Goal: Transaction & Acquisition: Purchase product/service

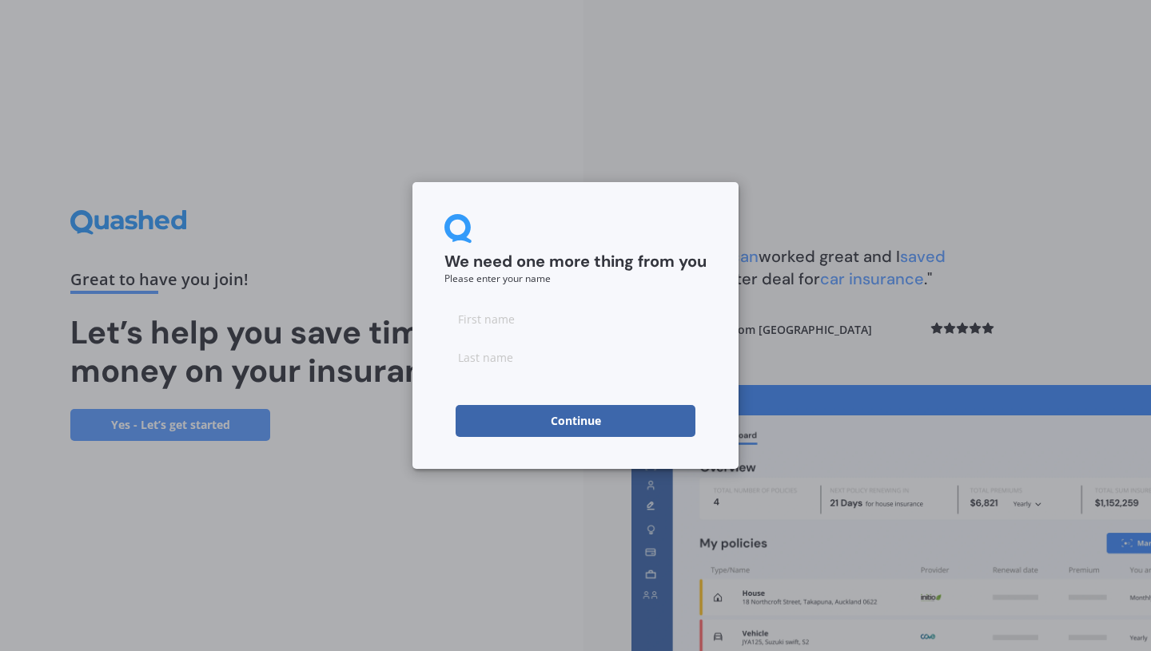
click at [622, 307] on input at bounding box center [575, 319] width 262 height 32
type input "[PERSON_NAME]"
click at [591, 366] on input at bounding box center [575, 357] width 262 height 32
type input "Linkogel"
click at [587, 434] on button "Continue" at bounding box center [575, 421] width 240 height 32
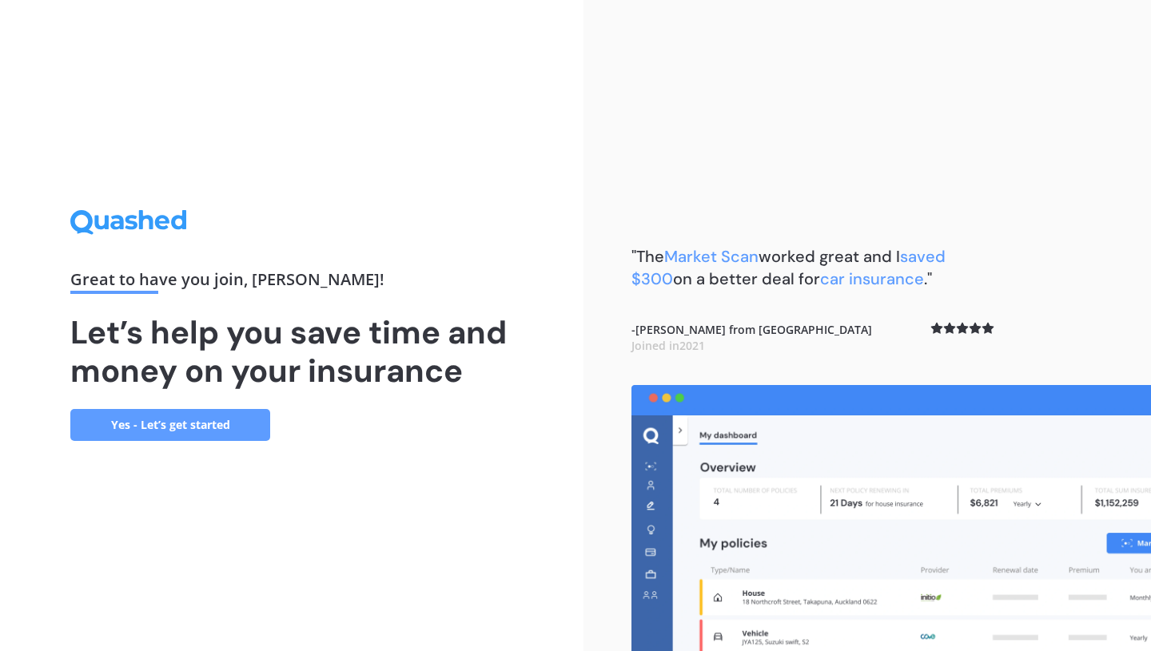
click at [224, 428] on link "Yes - Let’s get started" at bounding box center [170, 425] width 200 height 32
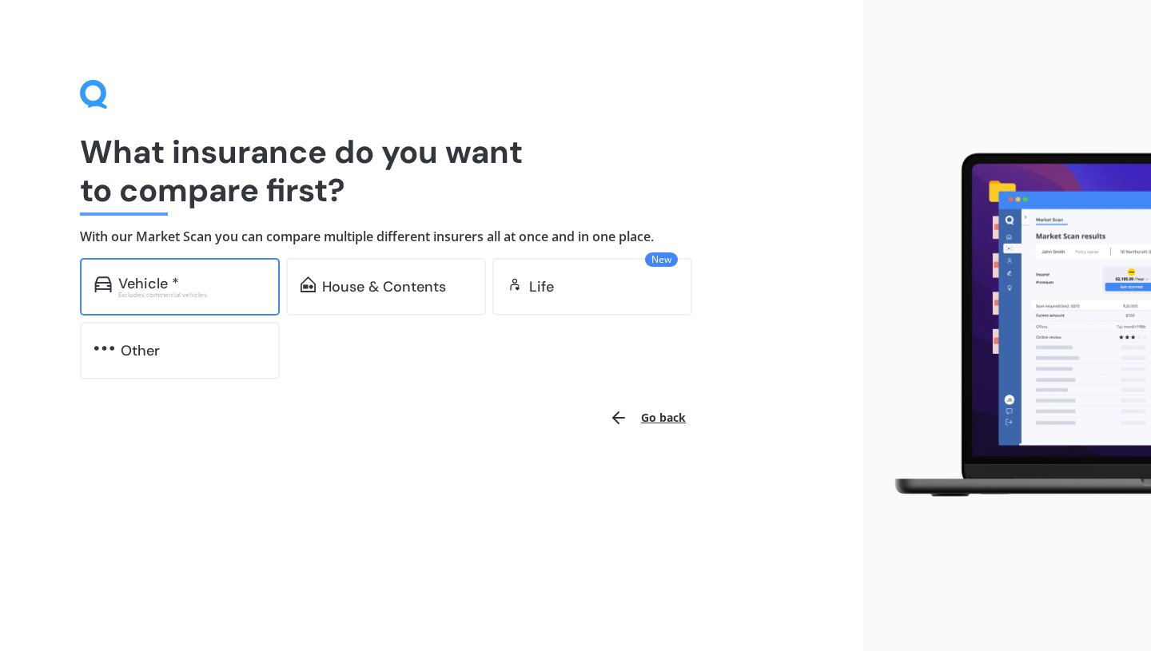
click at [209, 272] on div "Vehicle * Excludes commercial vehicles" at bounding box center [180, 287] width 200 height 58
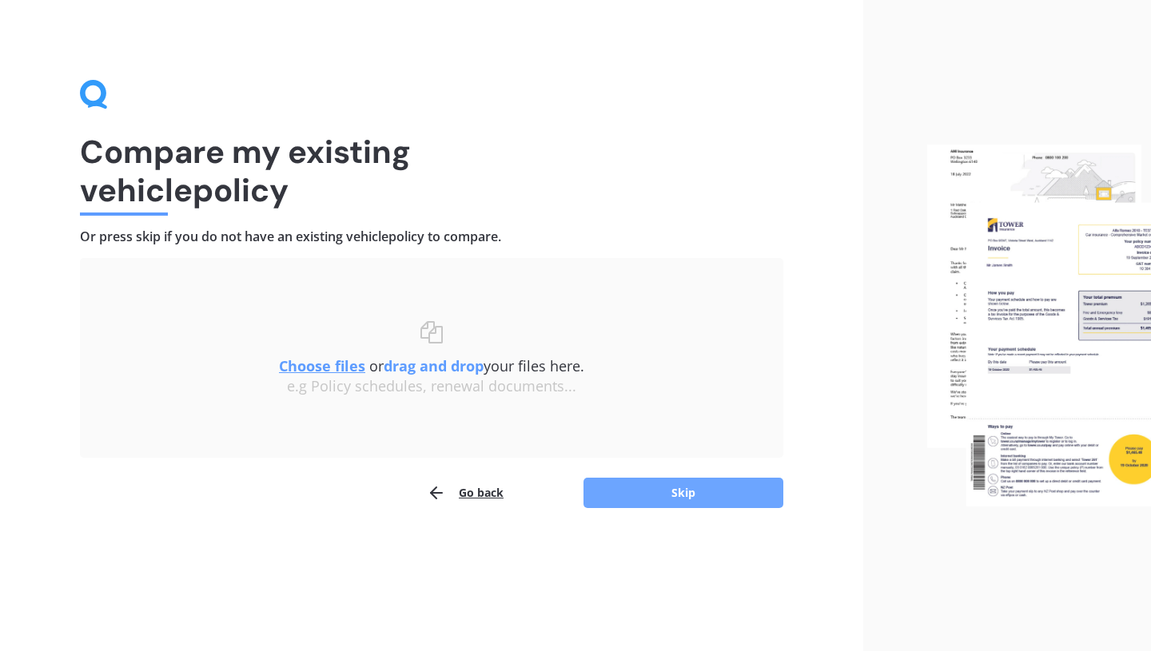
click at [692, 499] on button "Skip" at bounding box center [683, 493] width 200 height 30
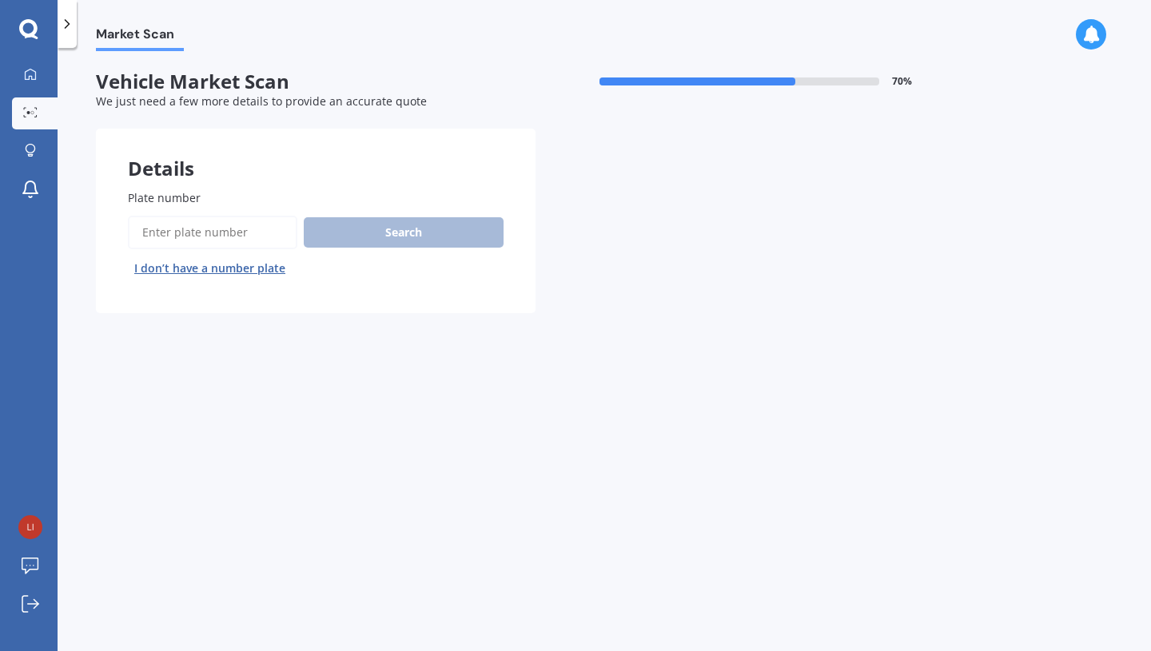
click at [209, 232] on input "Plate number" at bounding box center [212, 233] width 169 height 34
type input "HSG306"
click at [460, 249] on div "Search I don’t have a number plate" at bounding box center [316, 249] width 376 height 66
click at [459, 226] on button "Search" at bounding box center [404, 232] width 200 height 30
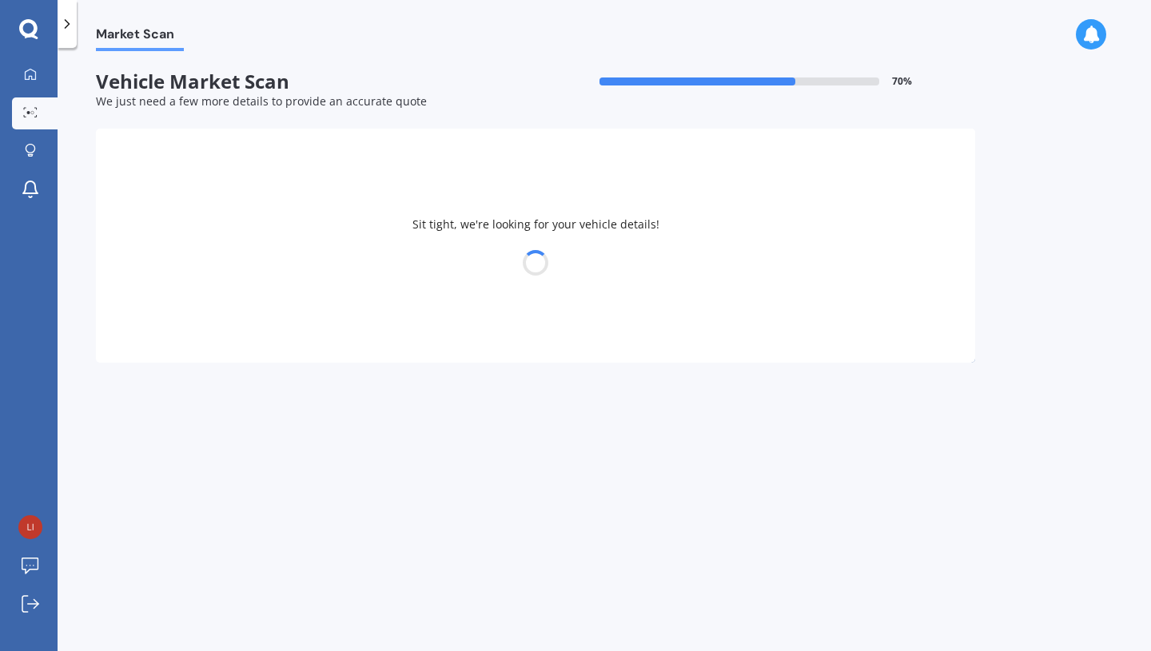
select select "FORD"
select select "FOCUS"
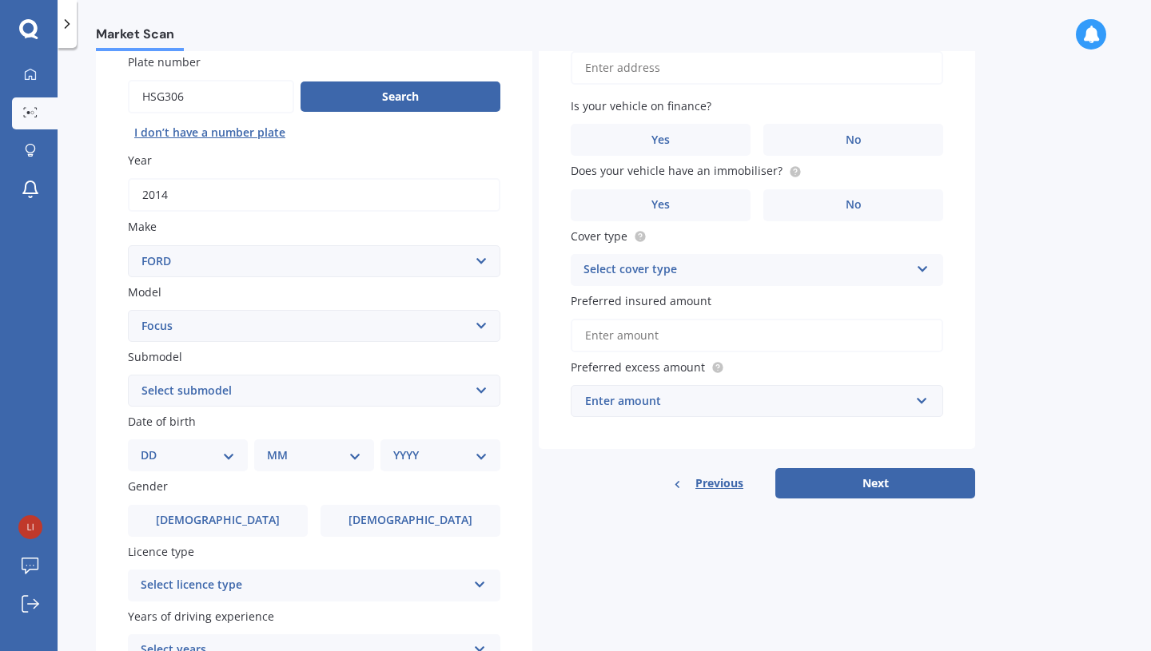
scroll to position [155, 0]
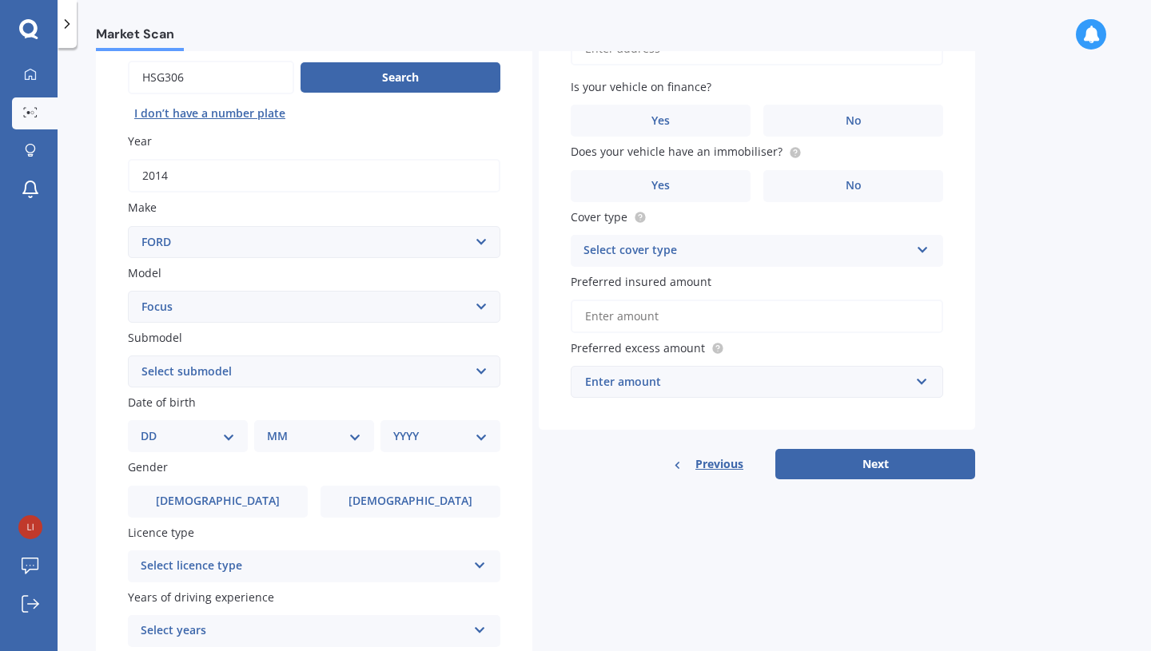
click at [483, 363] on select "Select submodel (All other) 1.8 TDCi Turbo Diesel Wagon 2.0 Petrol Wagon Ambien…" at bounding box center [314, 372] width 372 height 32
select select "HATCHBACK 2.0L"
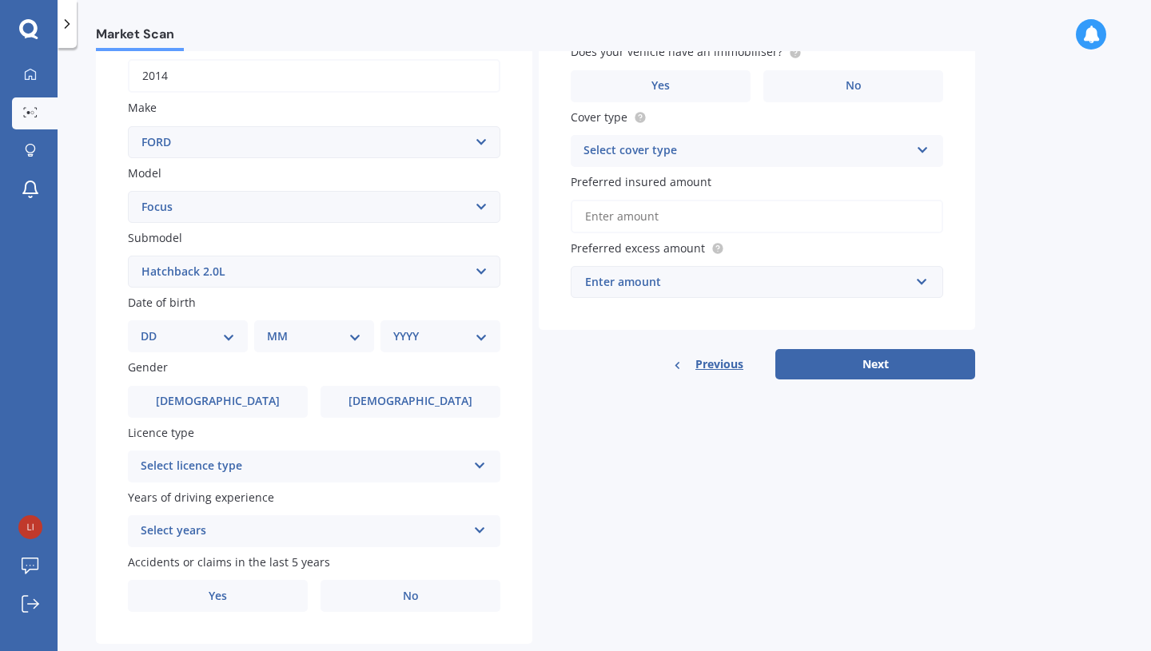
click at [237, 337] on div "DD 01 02 03 04 05 06 07 08 09 10 11 12 13 14 15 16 17 18 19 20 21 22 23 24 25 2…" at bounding box center [188, 336] width 120 height 32
click at [229, 335] on select "DD 01 02 03 04 05 06 07 08 09 10 11 12 13 14 15 16 17 18 19 20 21 22 23 24 25 2…" at bounding box center [188, 337] width 94 height 18
select select "24"
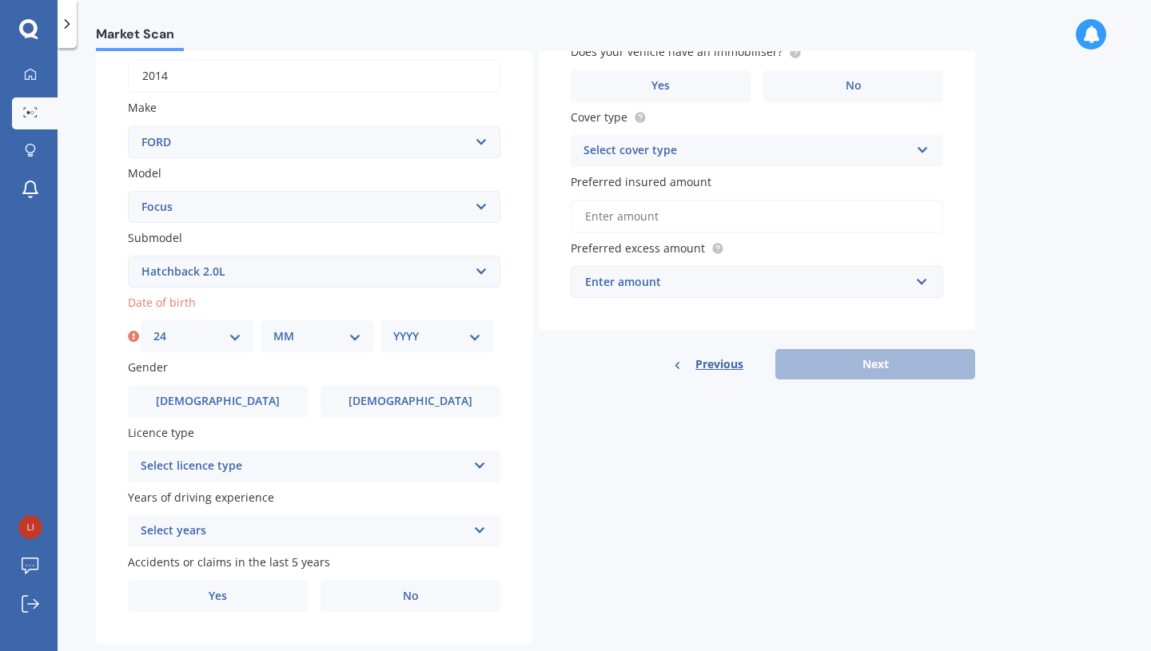
click at [365, 336] on div "MM 01 02 03 04 05 06 07 08 09 10 11 12" at bounding box center [317, 336] width 113 height 32
click at [354, 334] on select "MM 01 02 03 04 05 06 07 08 09 10 11 12" at bounding box center [317, 337] width 88 height 18
select select "04"
click at [483, 335] on div "YYYY 2025 2024 2023 2022 2021 2020 2019 2018 2017 2016 2015 2014 2013 2012 2011…" at bounding box center [436, 336] width 113 height 32
click at [473, 335] on select "YYYY 2025 2024 2023 2022 2021 2020 2019 2018 2017 2016 2015 2014 2013 2012 2011…" at bounding box center [437, 337] width 88 height 18
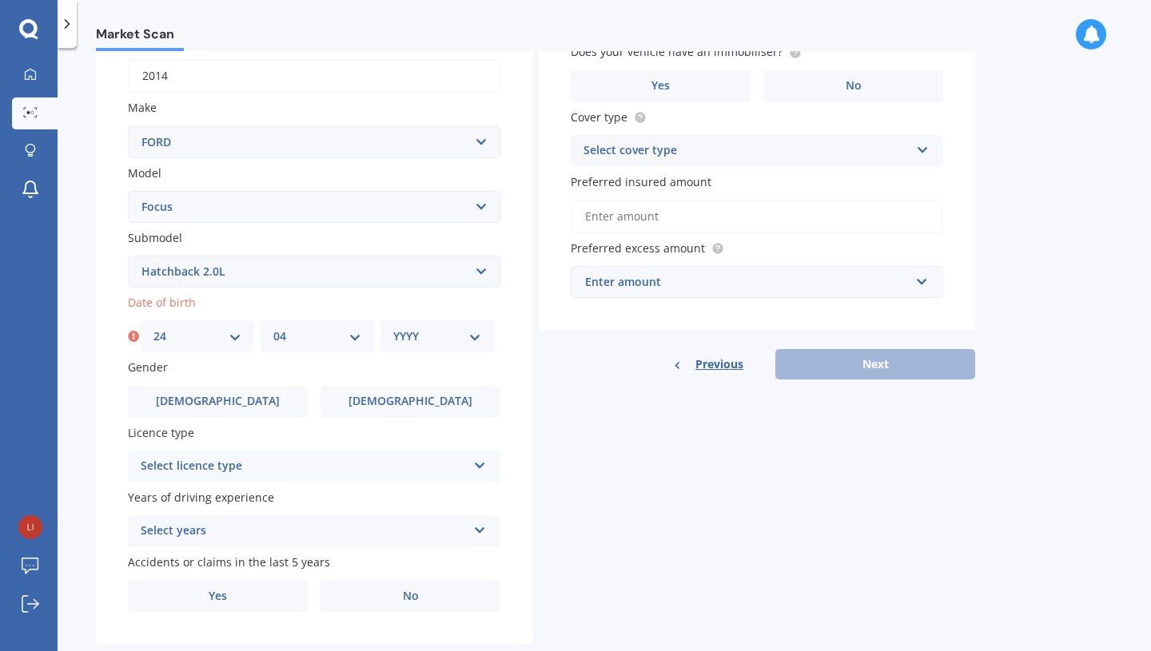
select select "2000"
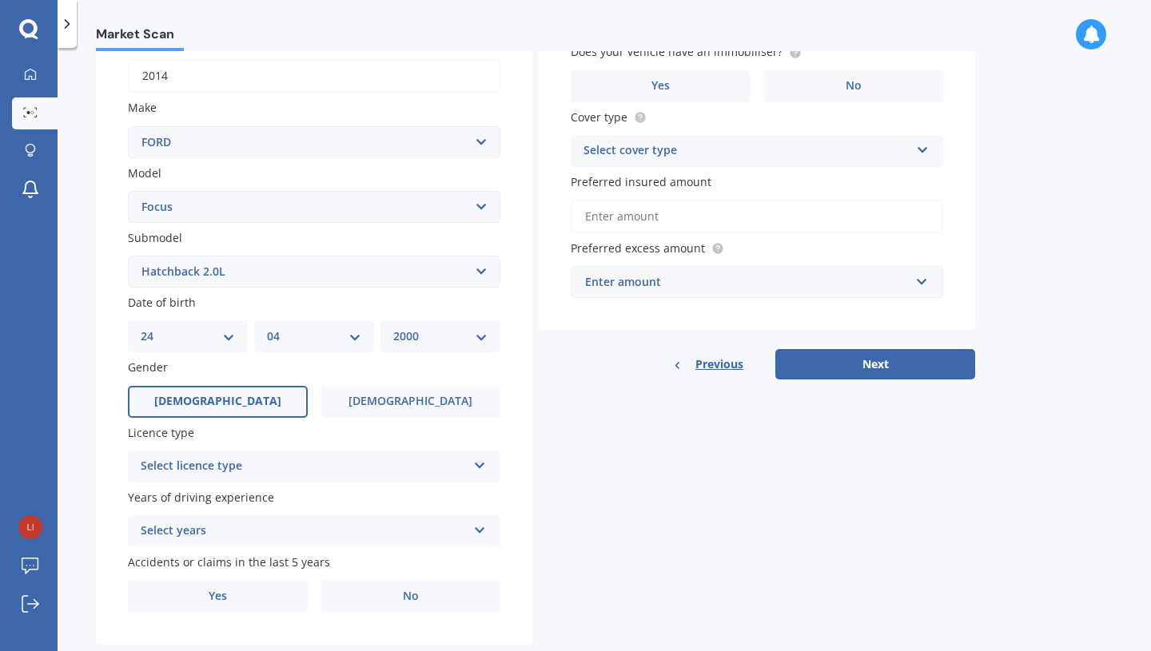
click at [254, 407] on label "[DEMOGRAPHIC_DATA]" at bounding box center [218, 402] width 180 height 32
click at [0, 0] on input "[DEMOGRAPHIC_DATA]" at bounding box center [0, 0] width 0 height 0
click at [480, 466] on icon at bounding box center [480, 462] width 14 height 11
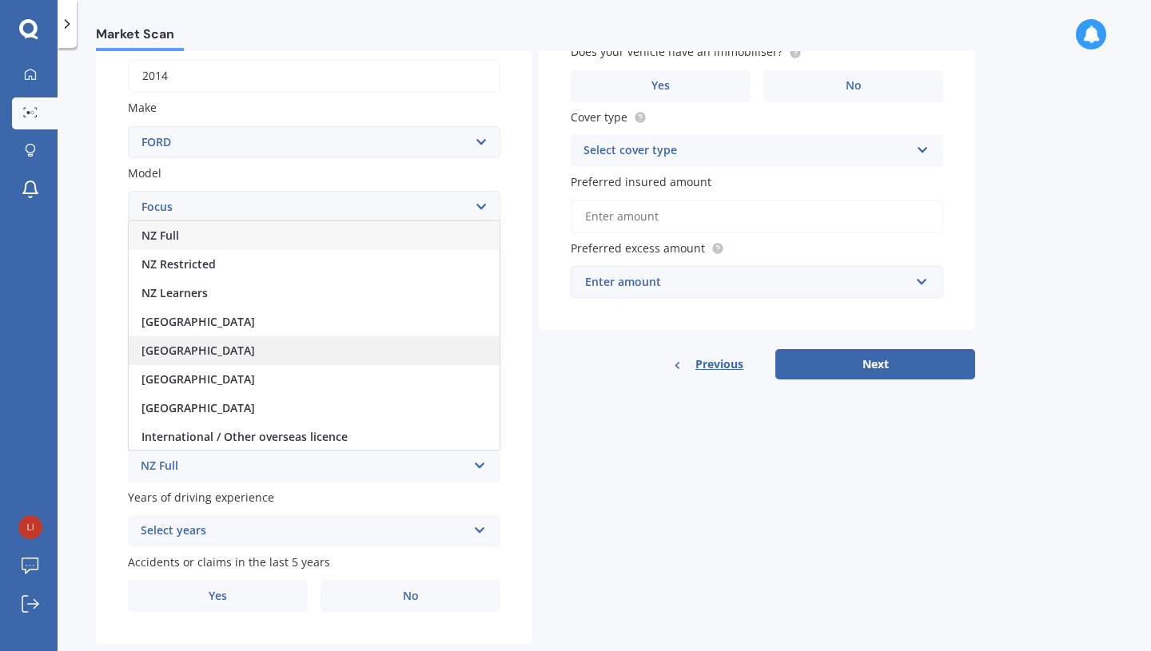
click at [337, 351] on div "[GEOGRAPHIC_DATA]" at bounding box center [314, 350] width 371 height 29
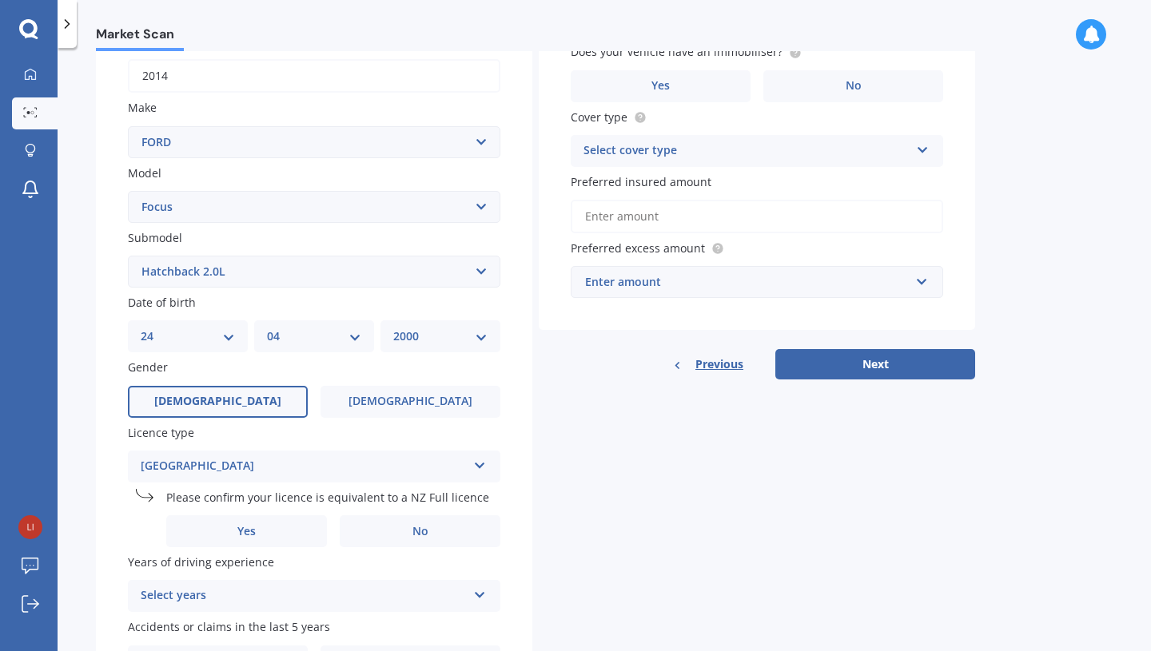
scroll to position [354, 0]
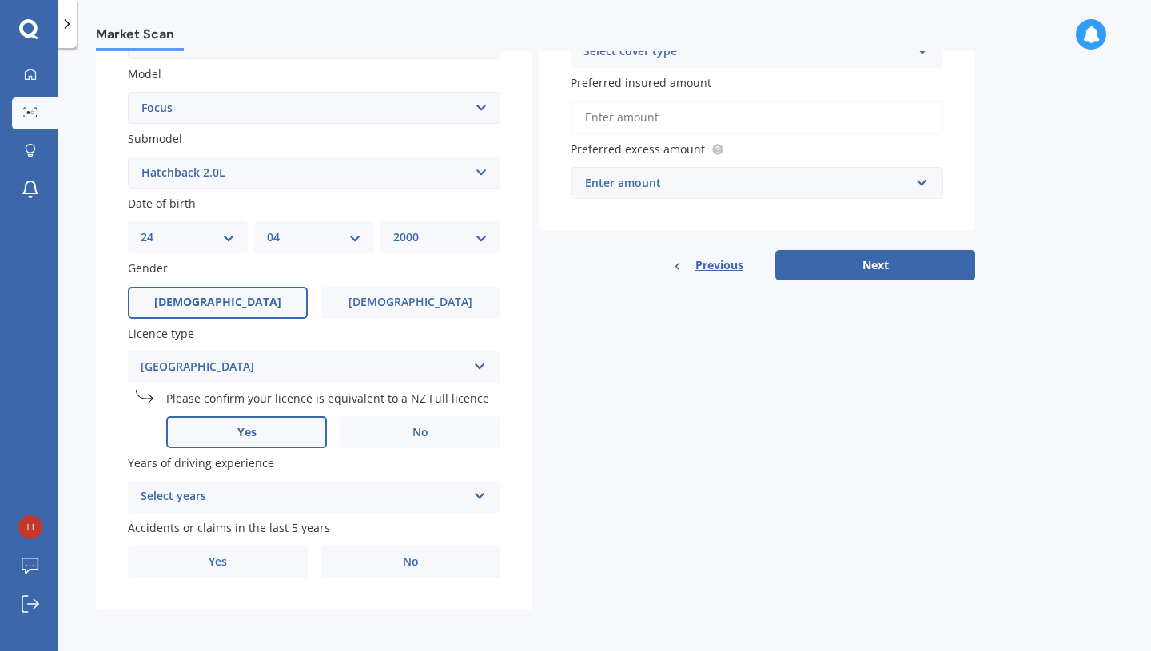
click at [291, 430] on label "Yes" at bounding box center [246, 432] width 161 height 32
click at [0, 0] on input "Yes" at bounding box center [0, 0] width 0 height 0
click at [460, 502] on div "Select years" at bounding box center [304, 496] width 326 height 19
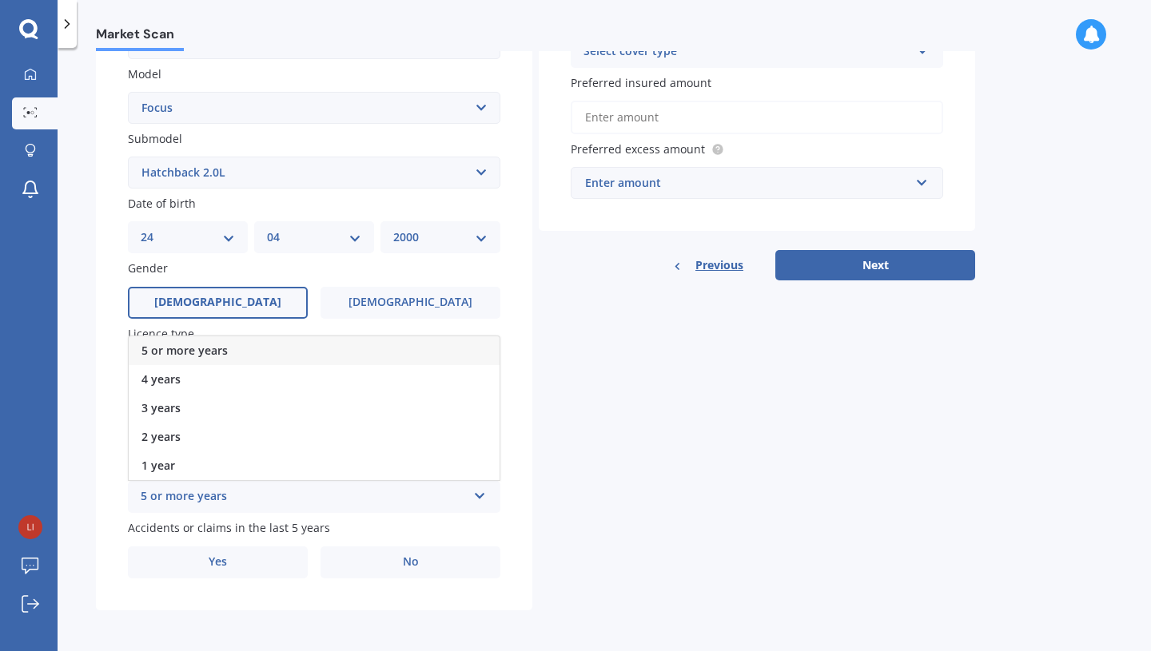
click at [424, 350] on div "5 or more years" at bounding box center [314, 350] width 371 height 29
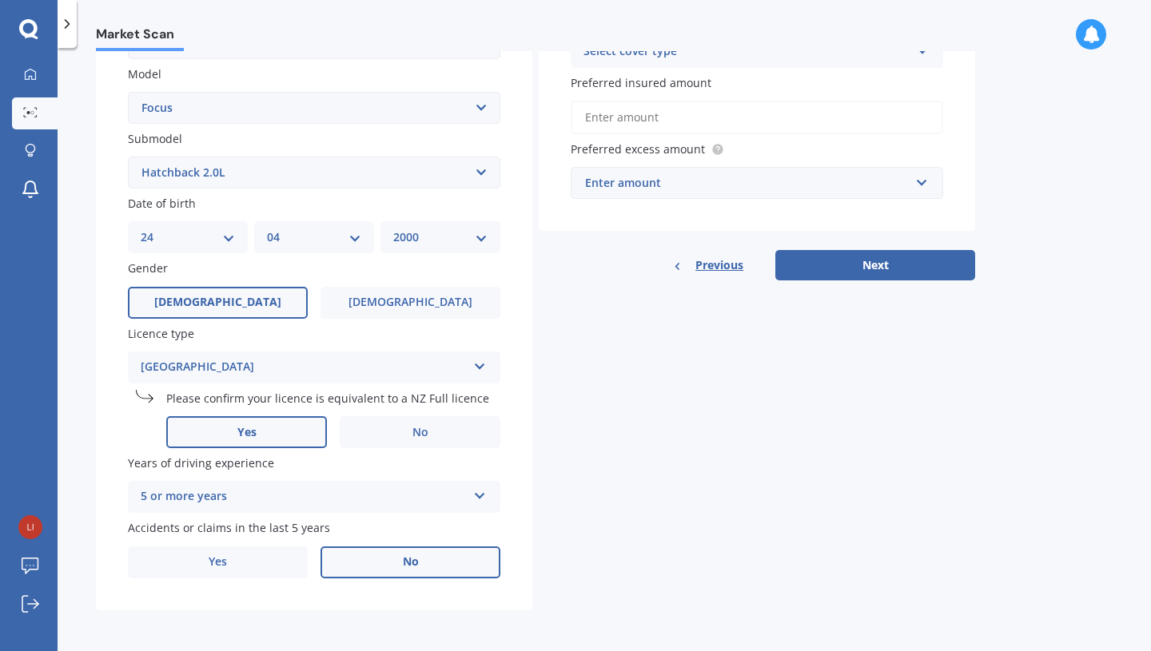
click at [396, 561] on label "No" at bounding box center [410, 563] width 180 height 32
click at [0, 0] on input "No" at bounding box center [0, 0] width 0 height 0
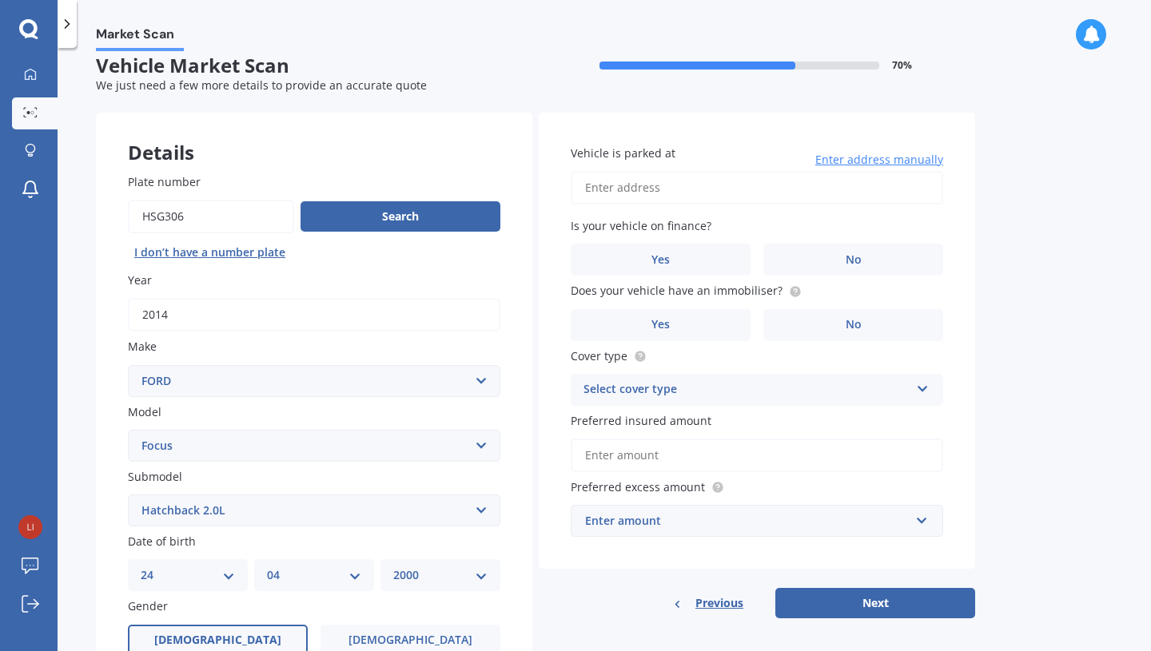
scroll to position [15, 0]
click at [682, 189] on input "Vehicle is parked at" at bounding box center [757, 189] width 372 height 34
type input "[STREET_ADDRESS]"
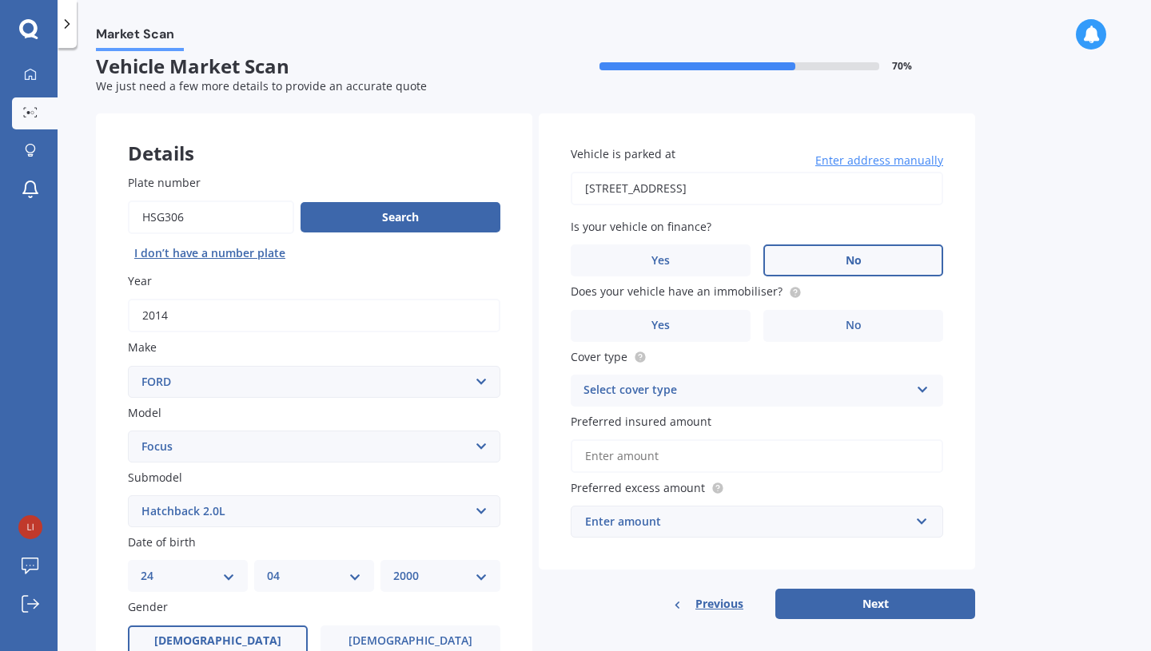
click at [813, 265] on label "No" at bounding box center [853, 261] width 180 height 32
click at [0, 0] on input "No" at bounding box center [0, 0] width 0 height 0
click at [726, 333] on label "Yes" at bounding box center [661, 326] width 180 height 32
click at [0, 0] on input "Yes" at bounding box center [0, 0] width 0 height 0
click at [926, 397] on div "Select cover type Comprehensive Third Party, Fire & Theft Third Party" at bounding box center [757, 391] width 372 height 32
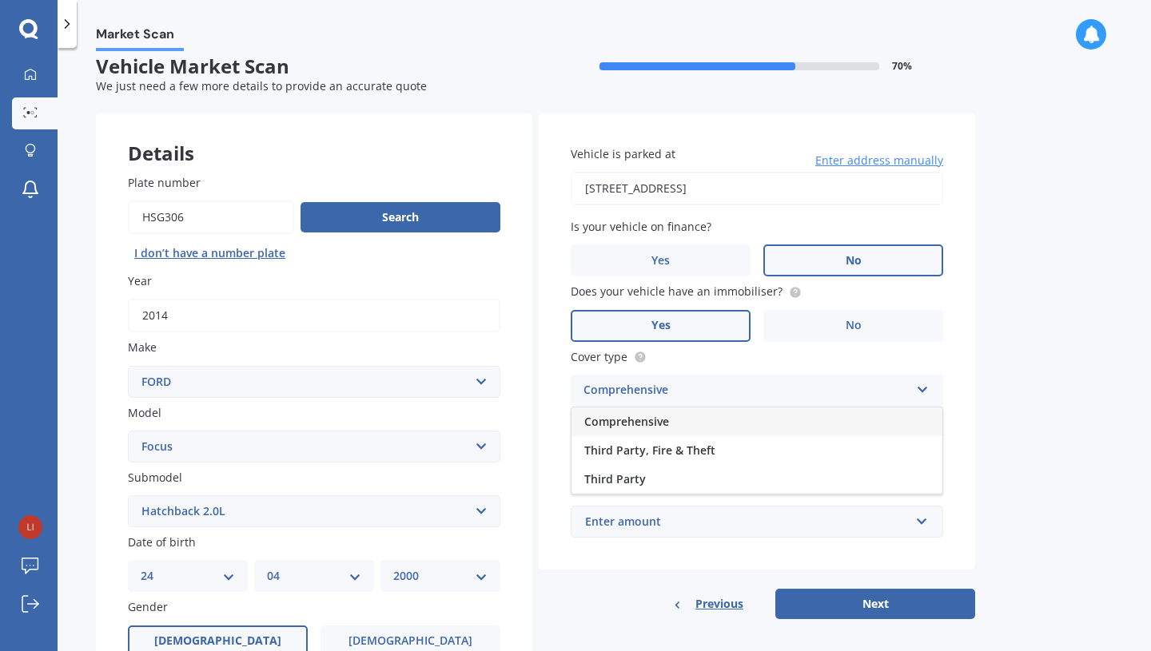
click at [901, 419] on div "Comprehensive" at bounding box center [756, 422] width 371 height 29
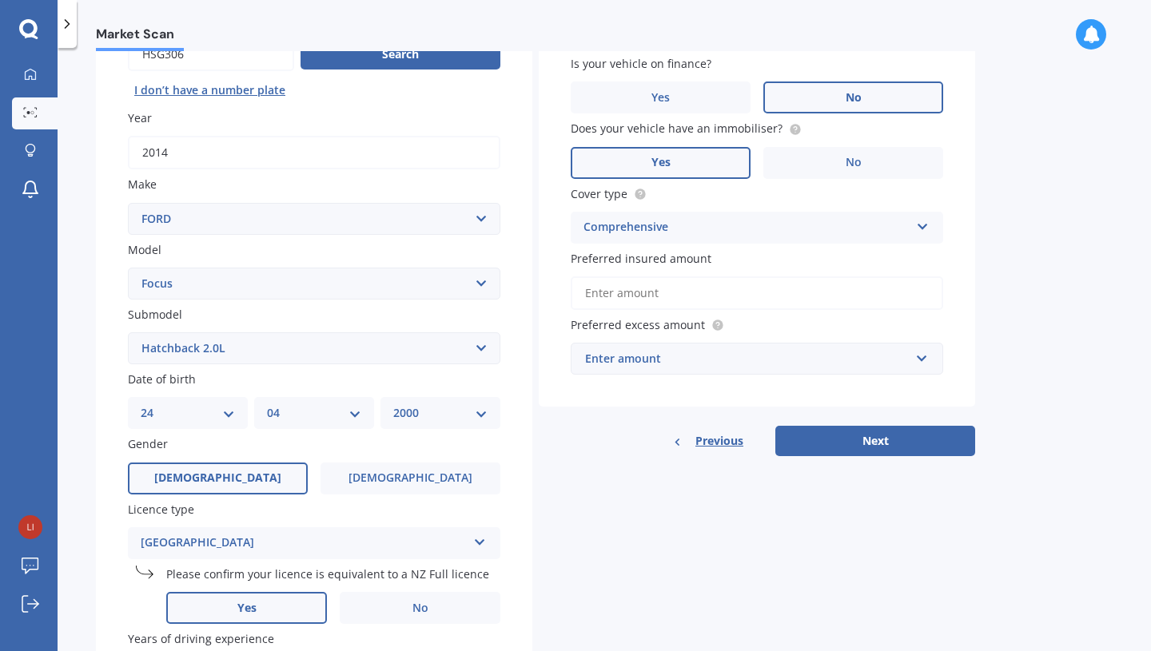
scroll to position [136, 0]
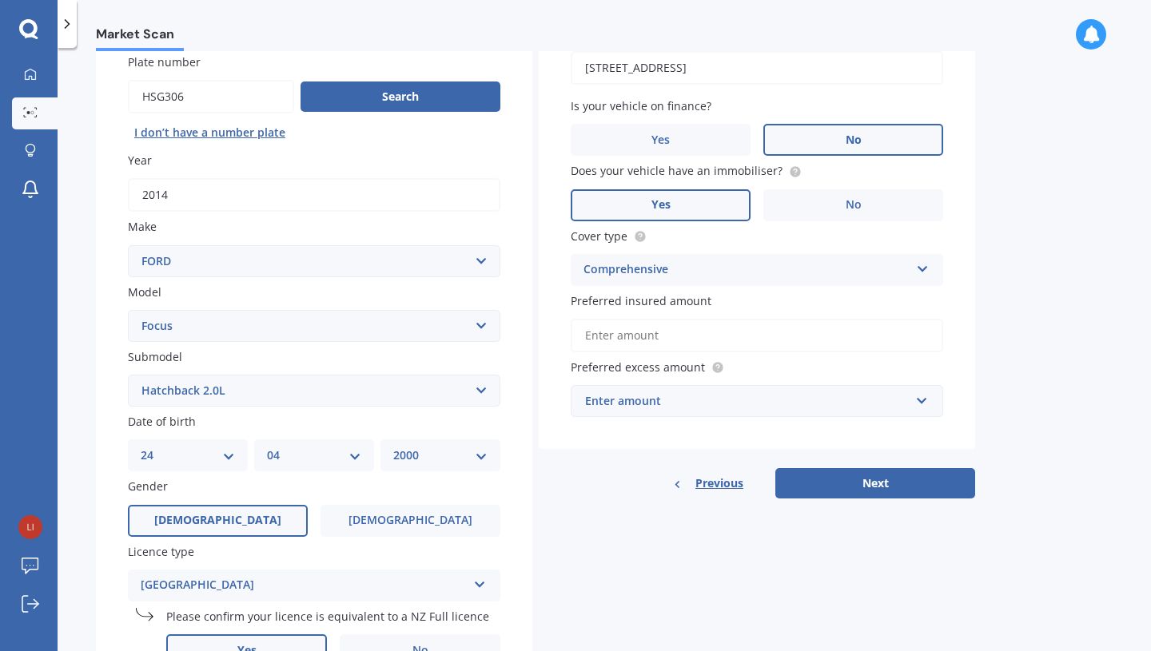
click at [839, 335] on input "Preferred insured amount" at bounding box center [757, 336] width 372 height 34
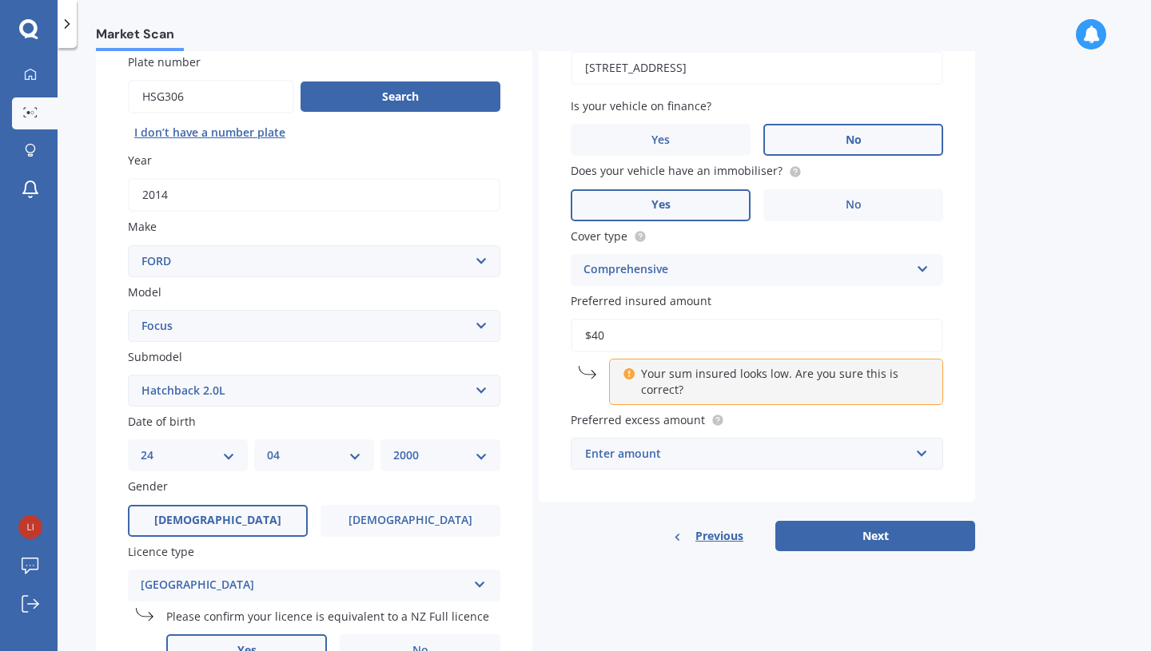
type input "$4"
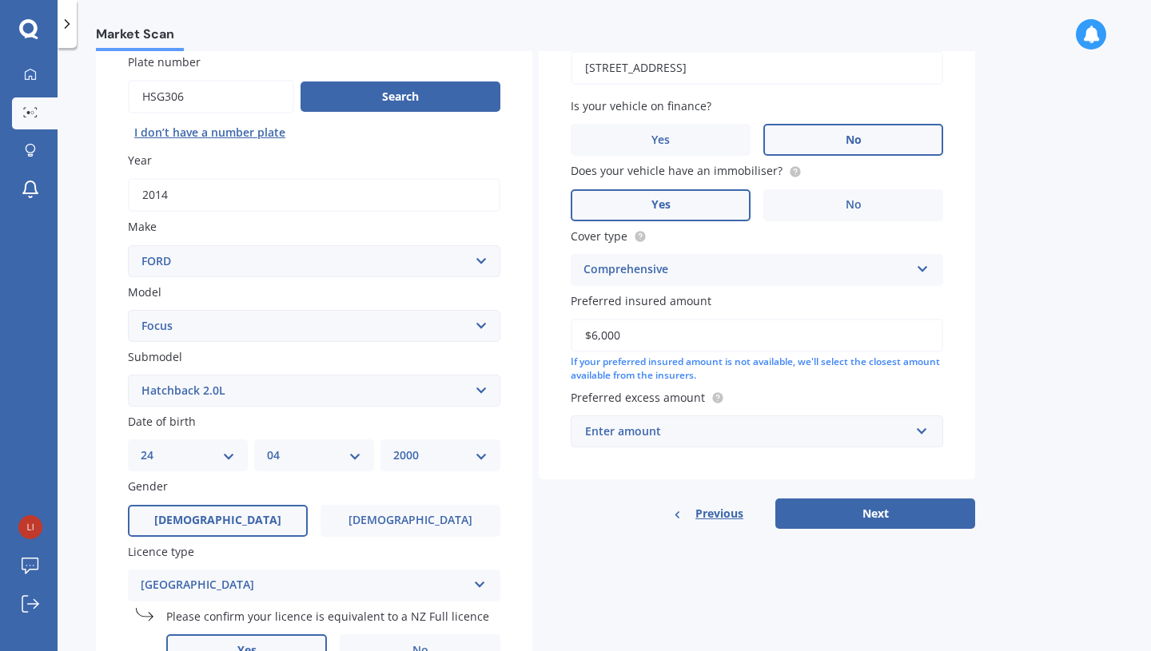
type input "$6,000"
click at [921, 434] on input "text" at bounding box center [751, 431] width 358 height 30
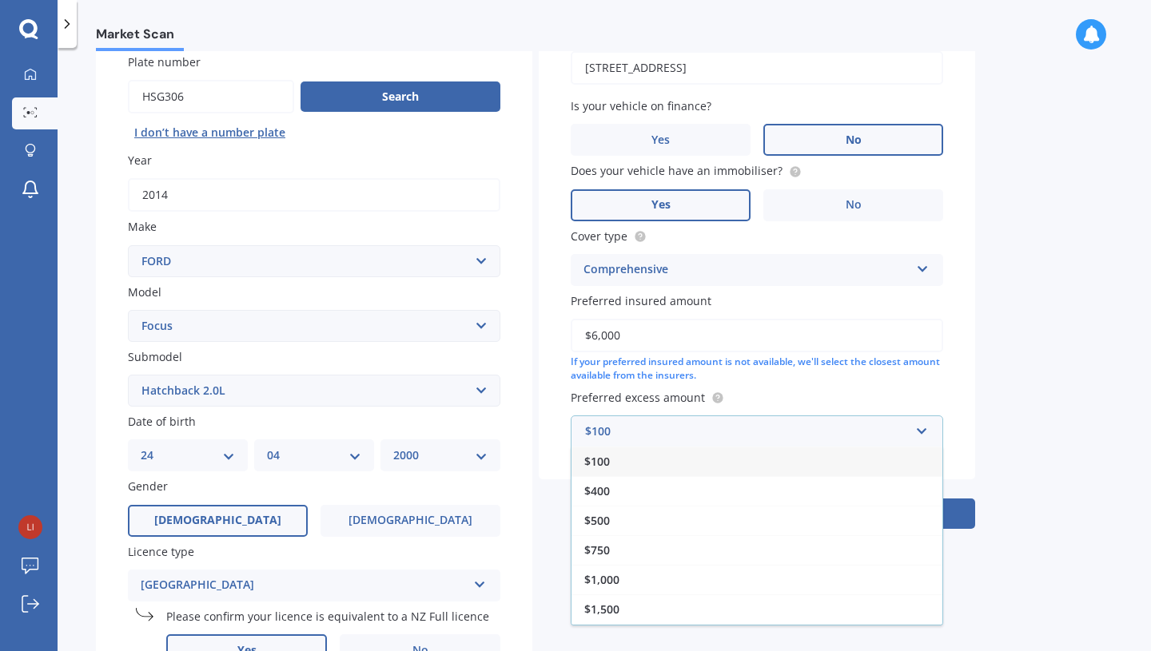
click at [881, 463] on div "$100" at bounding box center [756, 462] width 371 height 30
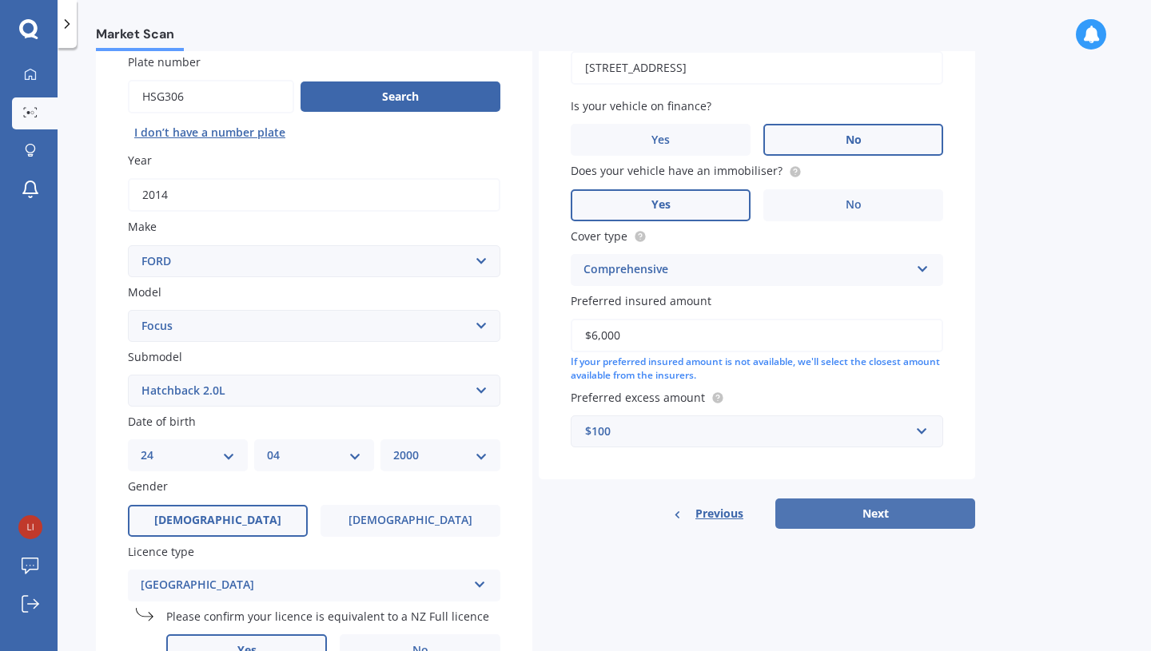
click at [884, 512] on button "Next" at bounding box center [875, 514] width 200 height 30
select select "24"
select select "04"
select select "2000"
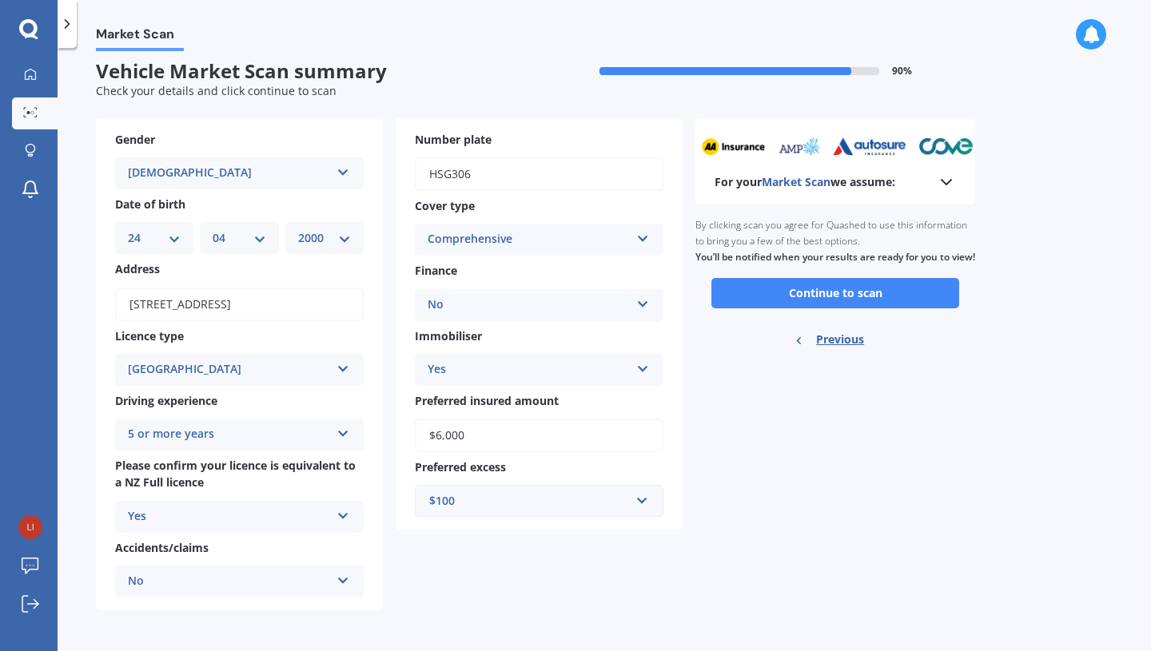
scroll to position [0, 0]
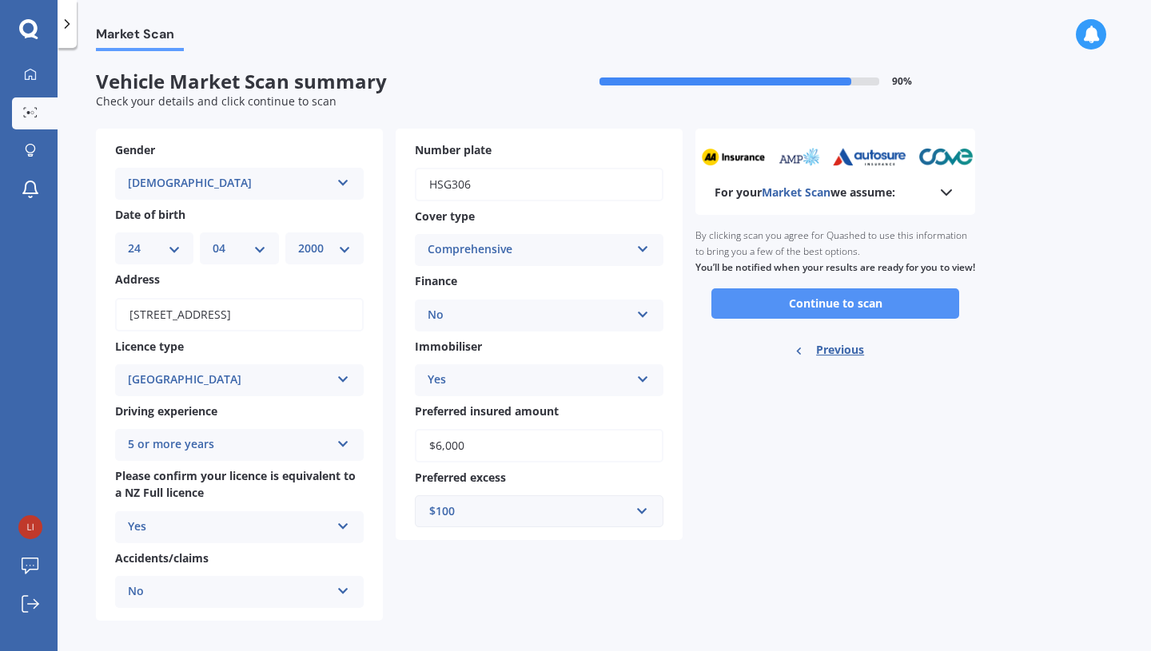
click at [862, 318] on button "Continue to scan" at bounding box center [835, 303] width 248 height 30
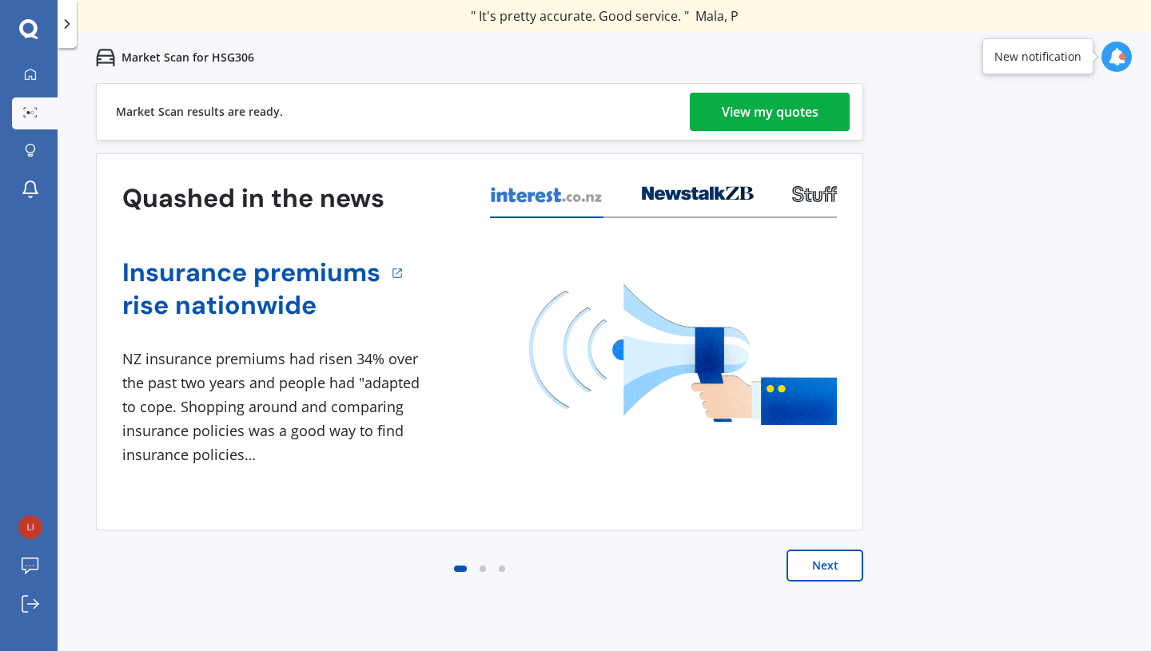
click at [774, 89] on div "Market Scan results are ready. View my quotes" at bounding box center [479, 112] width 767 height 58
click at [766, 113] on div "View my quotes" at bounding box center [770, 112] width 97 height 38
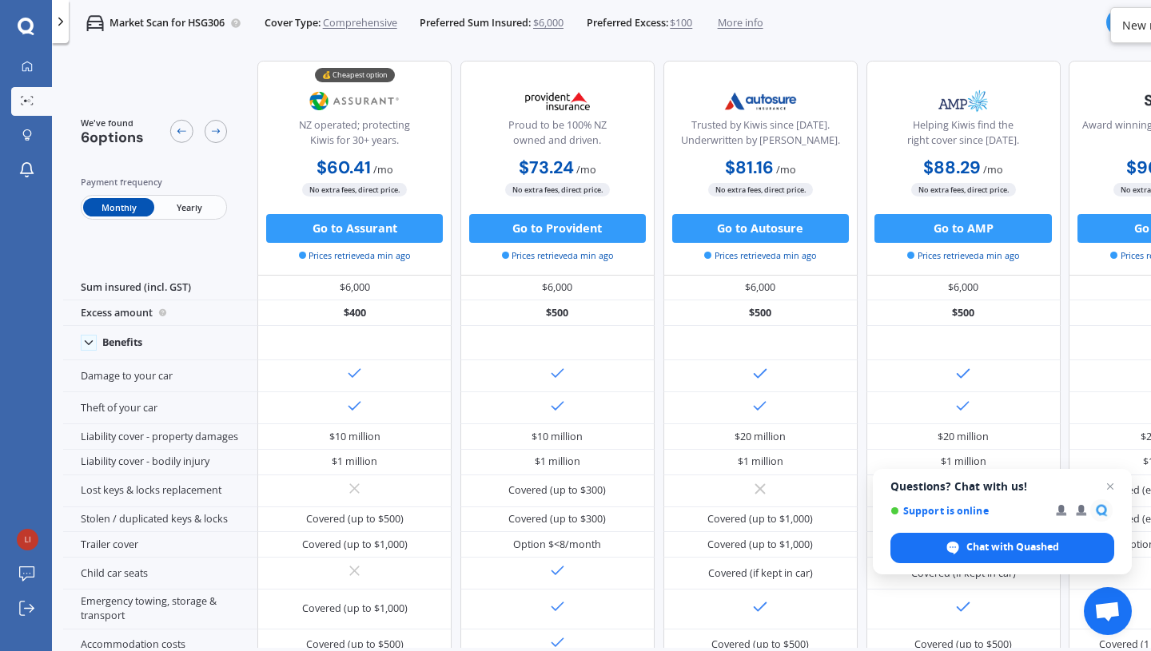
click at [207, 208] on span "Yearly" at bounding box center [189, 207] width 70 height 18
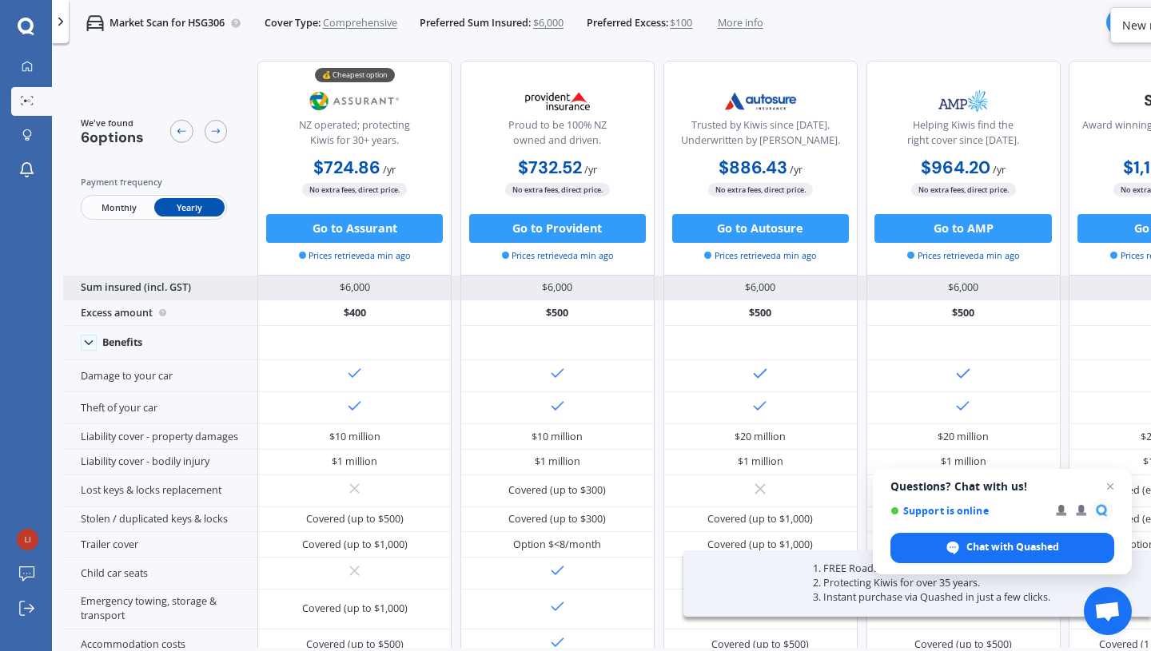
scroll to position [0, 357]
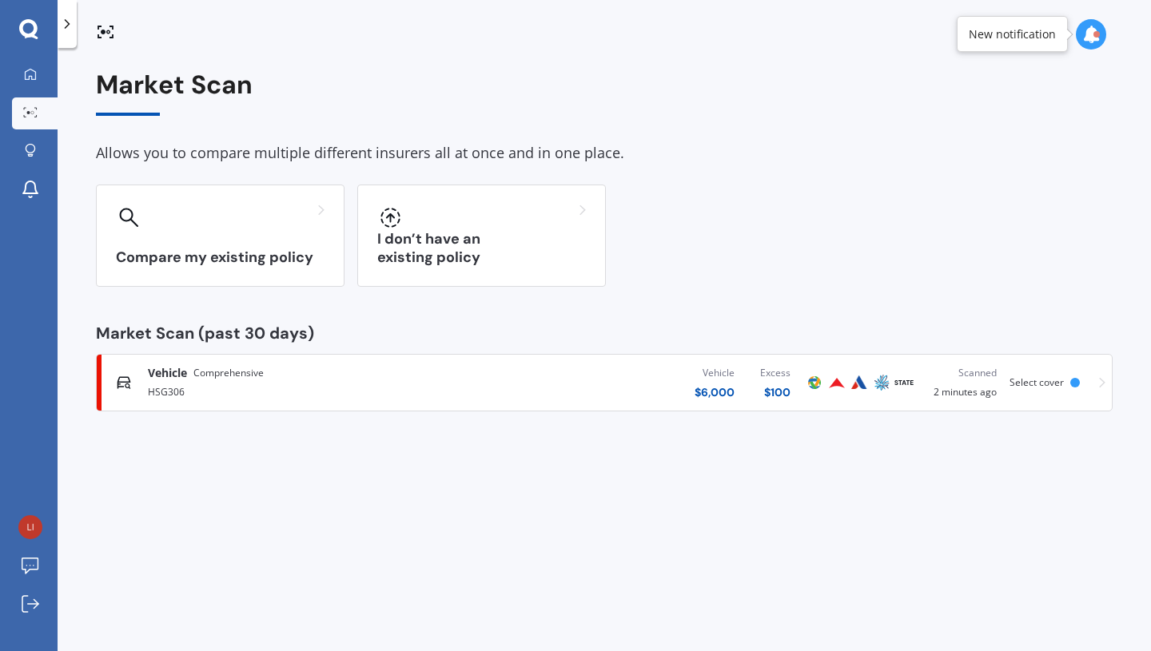
click at [344, 394] on div "HSG306" at bounding box center [304, 390] width 312 height 19
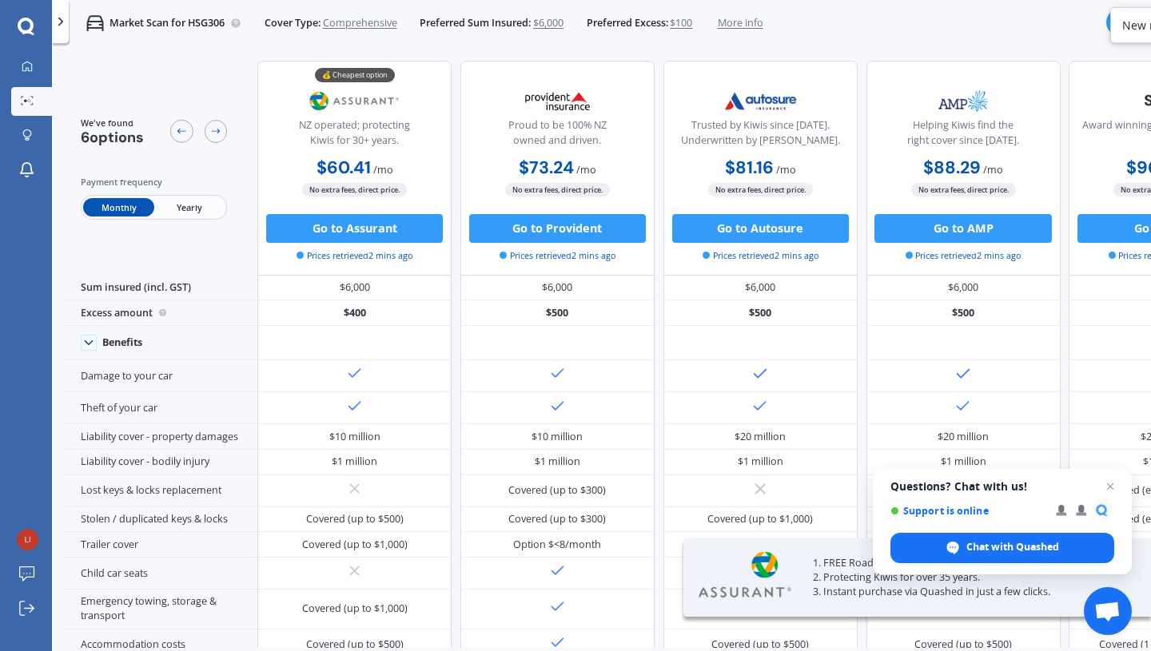
click at [197, 208] on span "Yearly" at bounding box center [189, 207] width 70 height 18
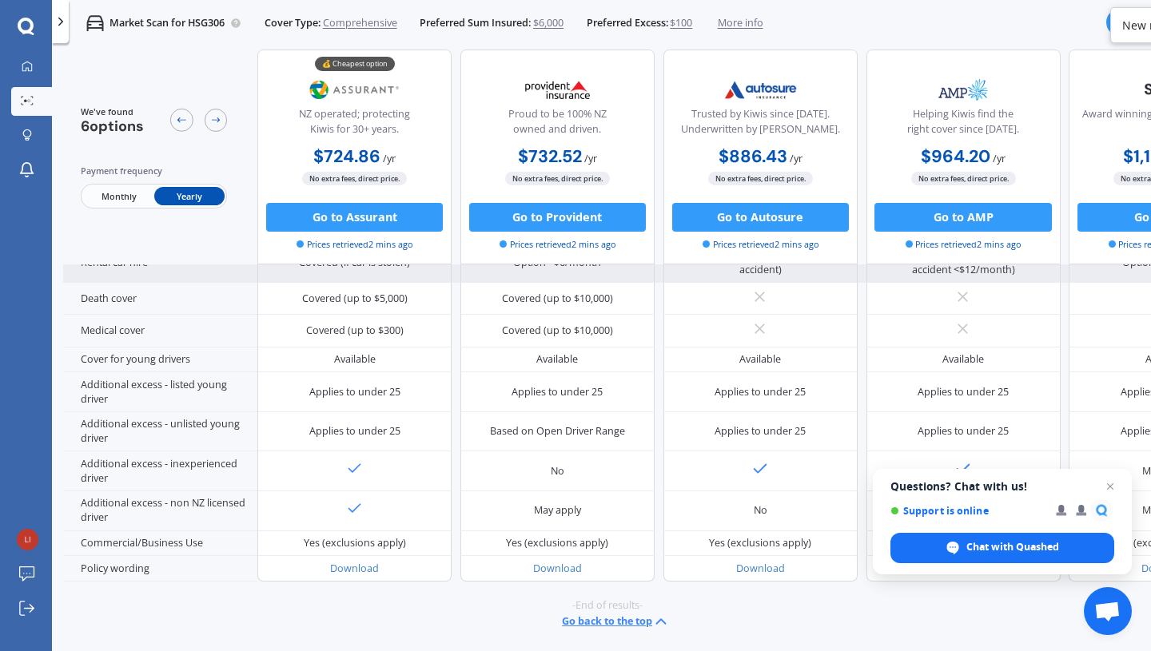
scroll to position [775, 0]
